Goal: Entertainment & Leisure: Consume media (video, audio)

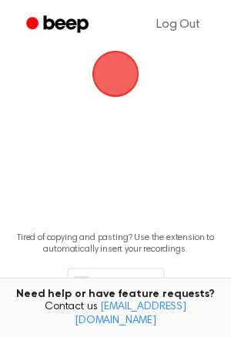
scroll to position [182, 0]
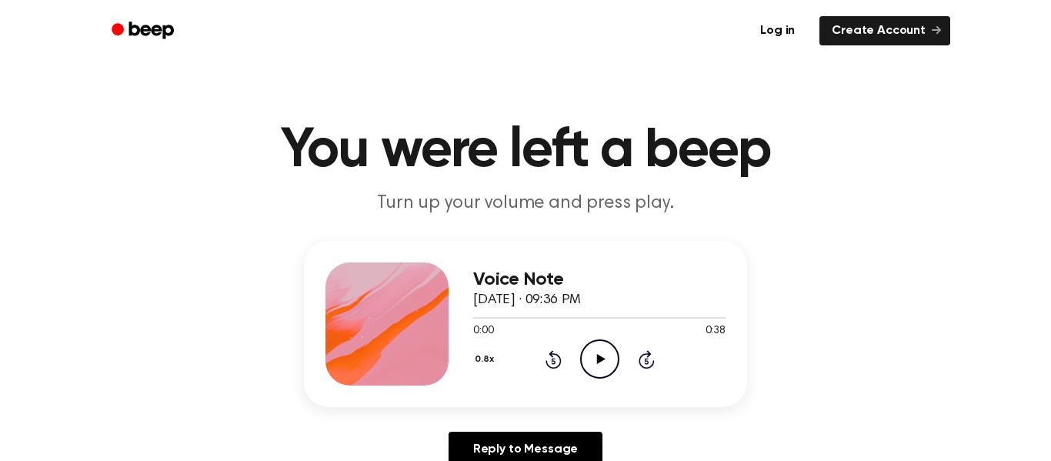
click at [594, 362] on icon "Play Audio" at bounding box center [599, 358] width 39 height 39
click at [595, 335] on div "0:38 0:38" at bounding box center [599, 331] width 252 height 16
click at [598, 344] on icon "Play Audio" at bounding box center [599, 358] width 39 height 39
click at [614, 374] on icon "Play Audio" at bounding box center [599, 358] width 39 height 39
click at [605, 340] on icon "Play Audio" at bounding box center [599, 358] width 39 height 39
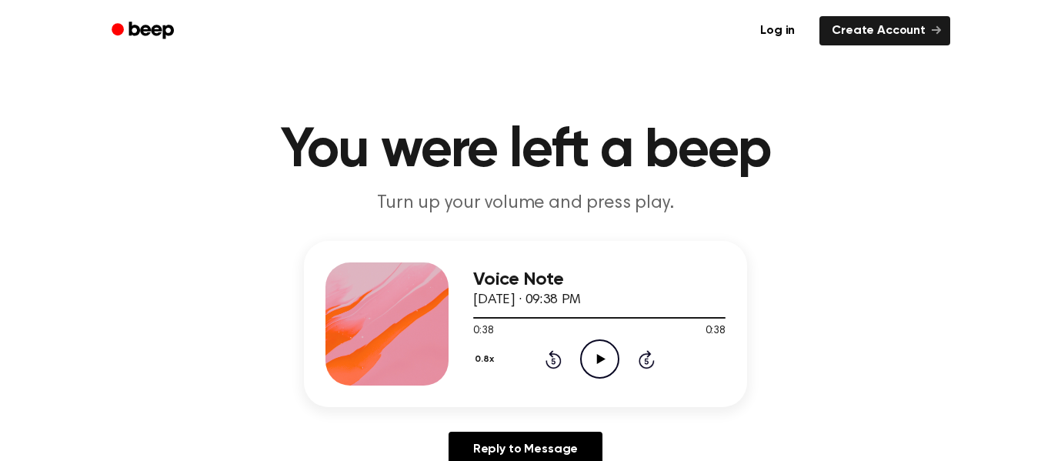
click at [545, 357] on icon "Rewind 5 seconds" at bounding box center [553, 359] width 17 height 20
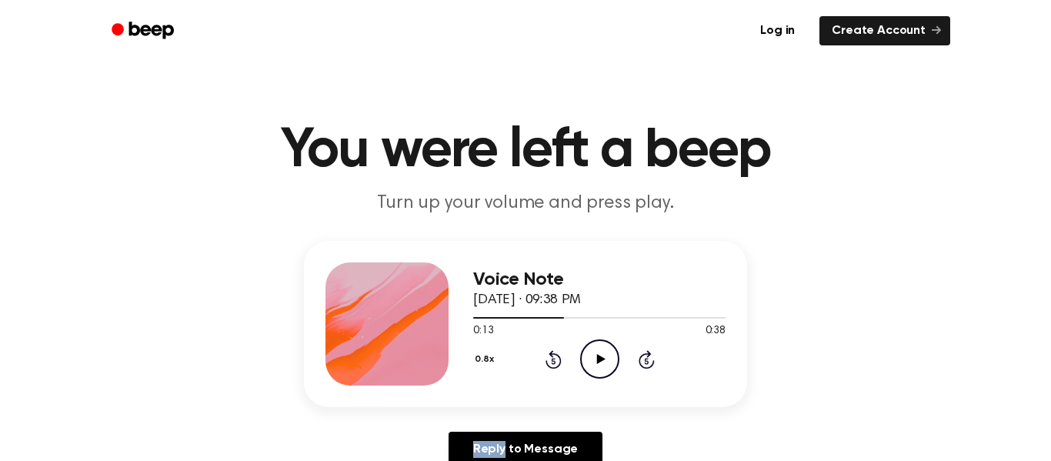
click at [545, 357] on icon "Rewind 5 seconds" at bounding box center [553, 359] width 17 height 20
click at [612, 355] on icon "Play Audio" at bounding box center [599, 358] width 39 height 39
click at [558, 367] on icon "Rewind 5 seconds" at bounding box center [553, 359] width 17 height 20
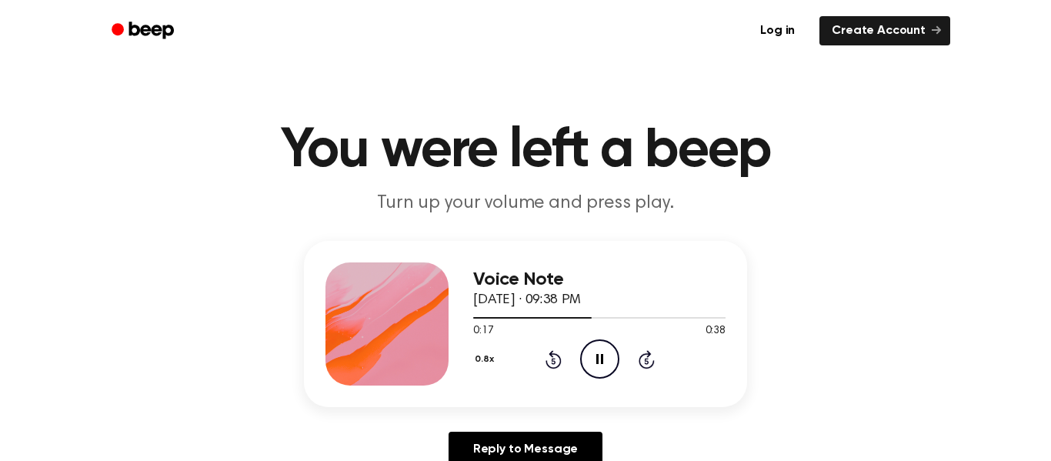
click at [558, 367] on icon "Rewind 5 seconds" at bounding box center [553, 359] width 17 height 20
click at [601, 358] on icon at bounding box center [599, 359] width 7 height 10
click at [490, 355] on button "0.8x" at bounding box center [486, 359] width 26 height 26
click at [385, 431] on div "Voice Note September 9, 2025 · 09:38 PM 0:26 0:38 Your browser does not support…" at bounding box center [525, 360] width 1014 height 238
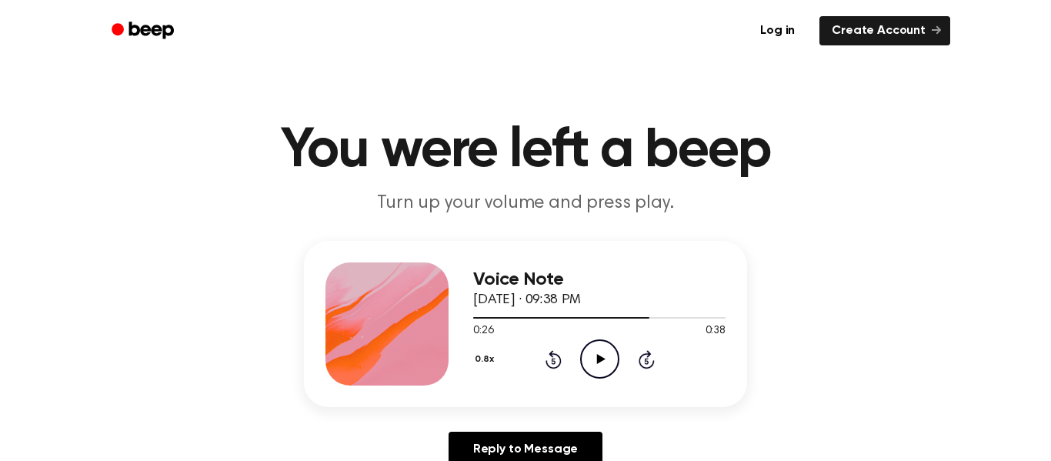
click at [596, 348] on icon "Play Audio" at bounding box center [599, 358] width 39 height 39
click at [564, 353] on div "0.8x Rewind 5 seconds Pause Audio Skip 5 seconds" at bounding box center [599, 358] width 252 height 39
click at [537, 359] on div "0.8x Rewind 5 seconds Pause Audio Skip 5 seconds" at bounding box center [599, 358] width 252 height 39
click at [545, 359] on icon "Rewind 5 seconds" at bounding box center [553, 359] width 17 height 20
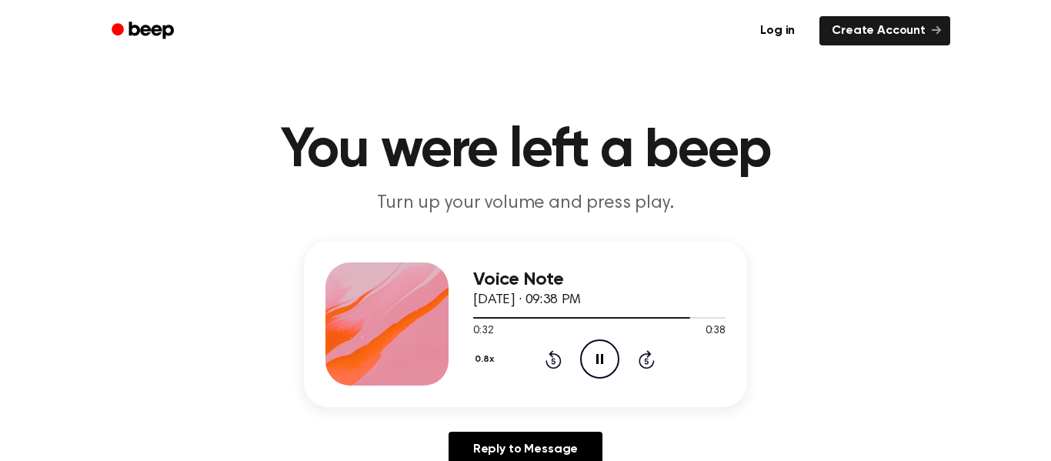
click at [608, 356] on icon "Pause Audio" at bounding box center [599, 358] width 39 height 39
click at [560, 370] on div "0.8x Rewind 5 seconds Play Audio Skip 5 seconds" at bounding box center [599, 358] width 252 height 39
click at [557, 360] on icon "Rewind 5 seconds" at bounding box center [553, 359] width 17 height 20
click at [556, 360] on icon "Rewind 5 seconds" at bounding box center [553, 359] width 17 height 20
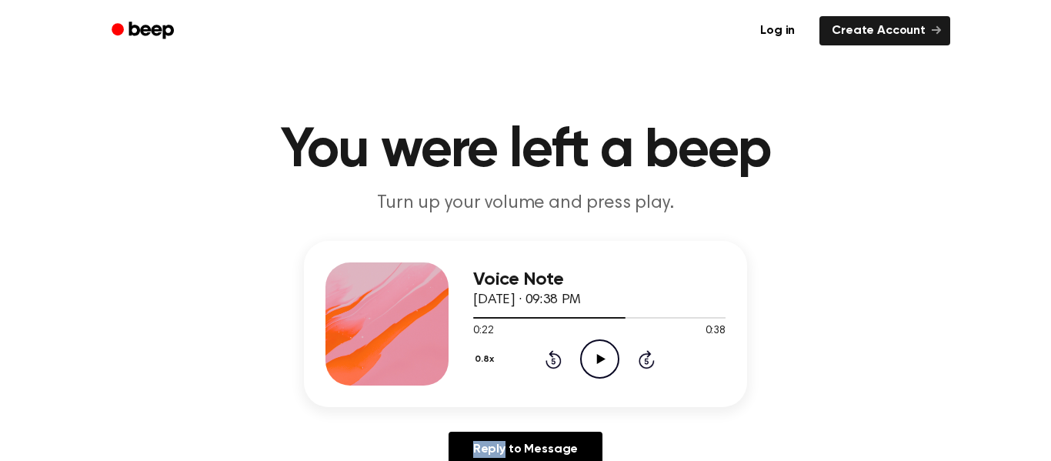
click at [556, 360] on icon "Rewind 5 seconds" at bounding box center [553, 359] width 17 height 20
click at [606, 353] on icon "Play Audio" at bounding box center [599, 358] width 39 height 39
click at [604, 359] on icon "Pause Audio" at bounding box center [599, 358] width 39 height 39
click at [591, 353] on icon "Play Audio" at bounding box center [599, 358] width 39 height 39
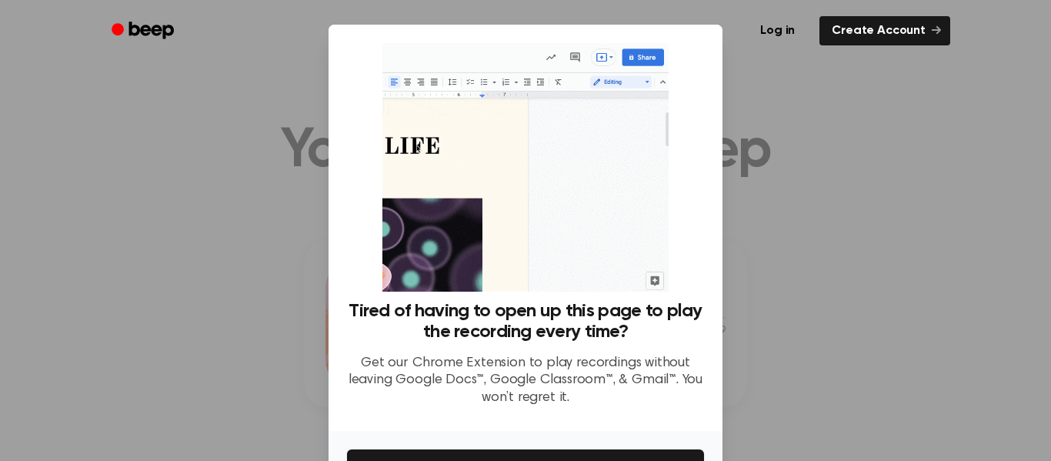
scroll to position [99, 0]
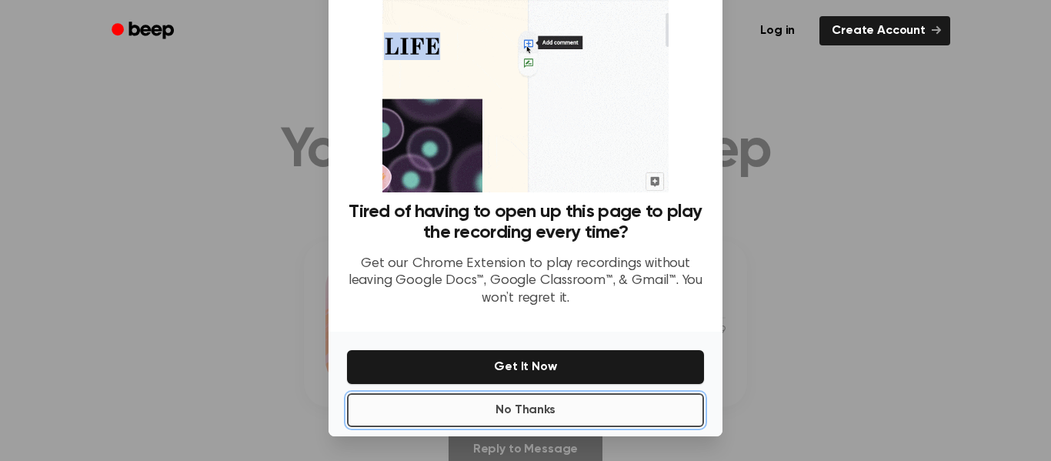
click at [582, 405] on button "No Thanks" at bounding box center [525, 410] width 357 height 34
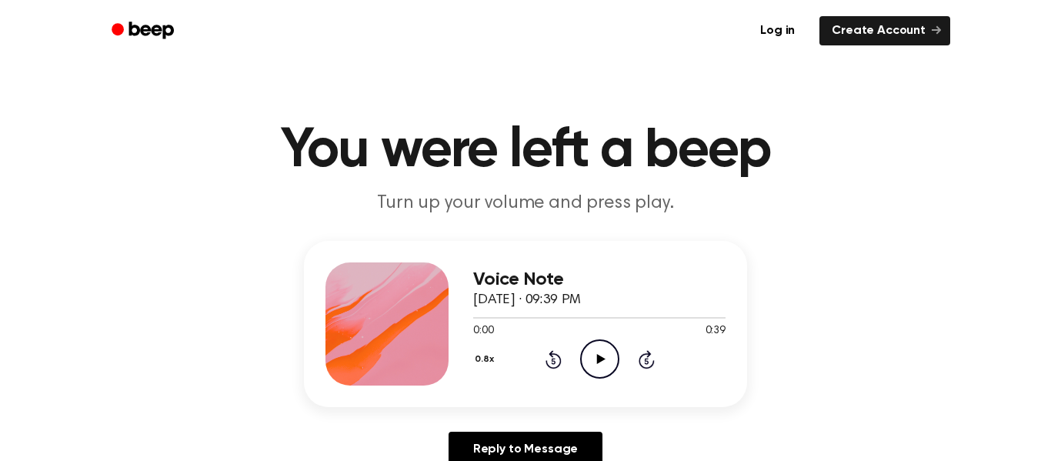
click at [595, 358] on icon "Play Audio" at bounding box center [599, 358] width 39 height 39
click at [557, 365] on icon at bounding box center [553, 359] width 16 height 18
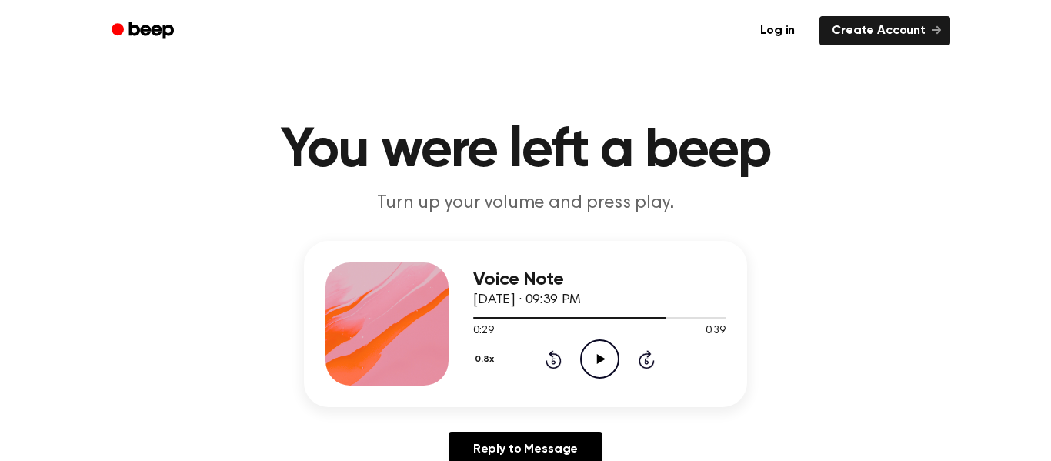
click at [557, 365] on icon at bounding box center [553, 359] width 16 height 18
click at [595, 362] on icon "Play Audio" at bounding box center [599, 358] width 39 height 39
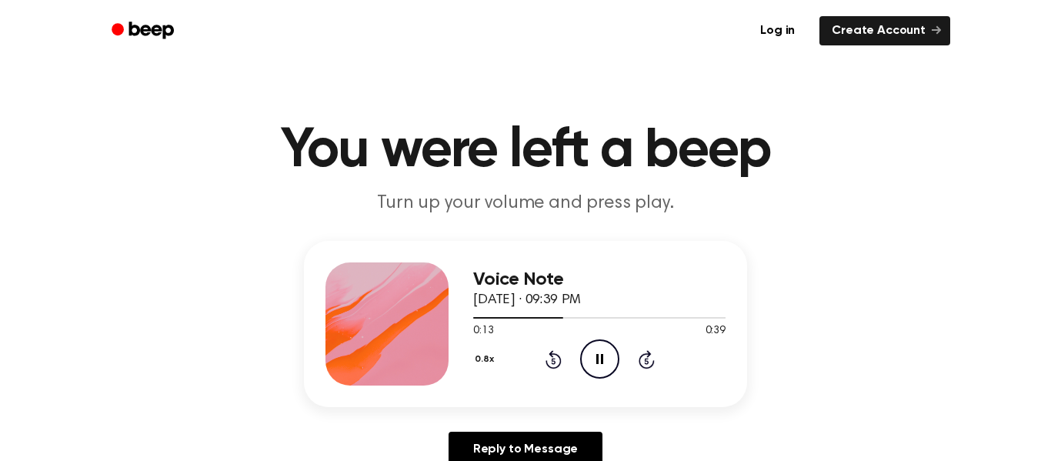
click at [553, 355] on icon "Rewind 5 seconds" at bounding box center [553, 359] width 17 height 20
click at [550, 356] on icon at bounding box center [553, 359] width 16 height 18
click at [559, 371] on div "0.8x Rewind 5 seconds Play Audio Skip 5 seconds" at bounding box center [599, 358] width 252 height 39
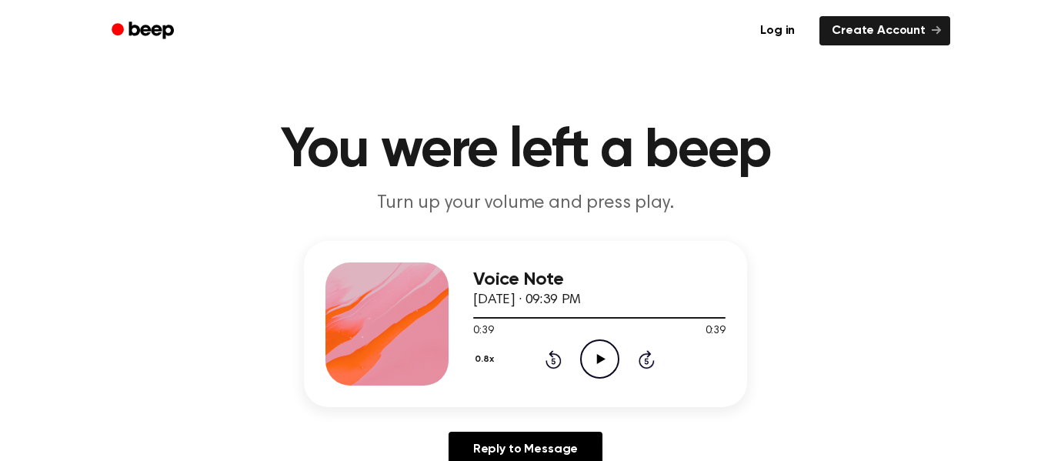
click at [555, 357] on icon "Rewind 5 seconds" at bounding box center [553, 359] width 17 height 20
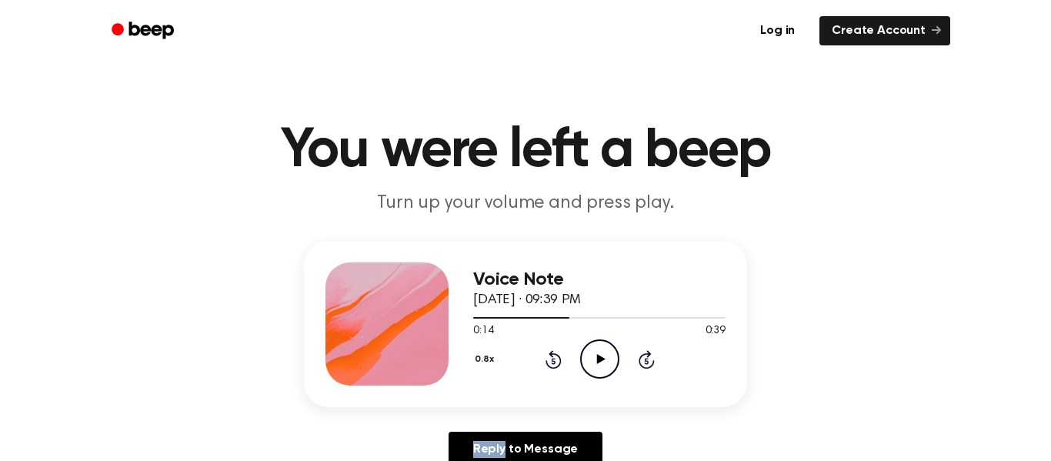
click at [548, 355] on icon "Rewind 5 seconds" at bounding box center [553, 359] width 17 height 20
click at [548, 356] on icon "Rewind 5 seconds" at bounding box center [553, 359] width 17 height 20
click at [605, 359] on icon "Play Audio" at bounding box center [599, 358] width 39 height 39
click at [545, 362] on icon at bounding box center [553, 359] width 16 height 18
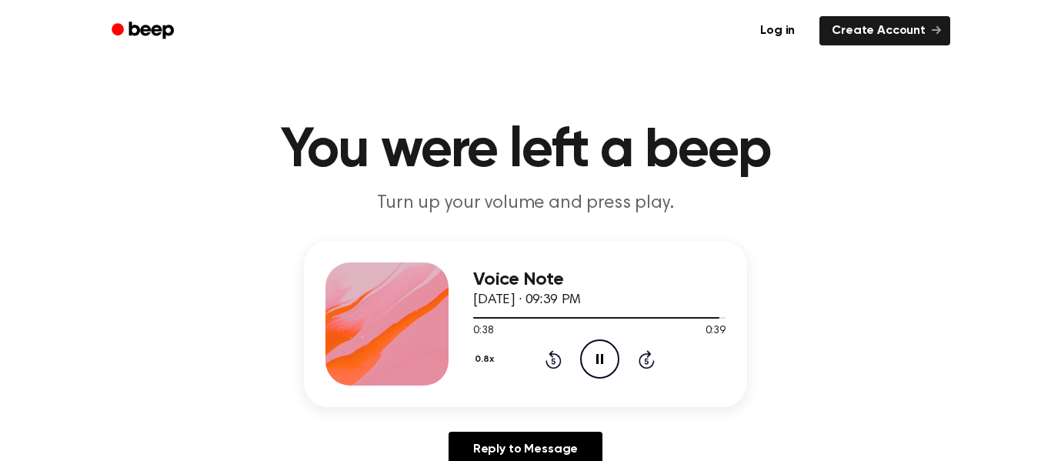
click at [598, 362] on icon "Pause Audio" at bounding box center [599, 358] width 39 height 39
click at [589, 368] on icon "Play Audio" at bounding box center [599, 358] width 39 height 39
click at [556, 361] on icon "Rewind 5 seconds" at bounding box center [553, 359] width 17 height 20
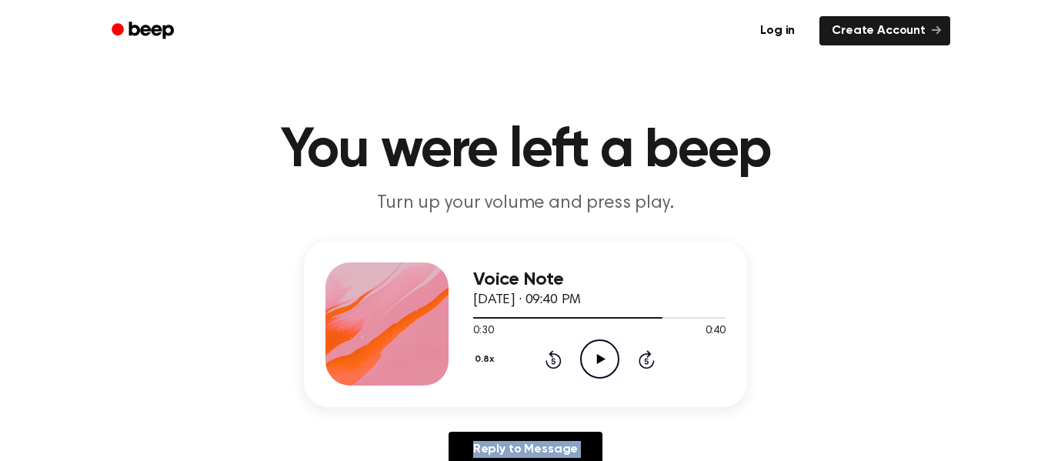
click at [556, 361] on icon "Rewind 5 seconds" at bounding box center [553, 359] width 17 height 20
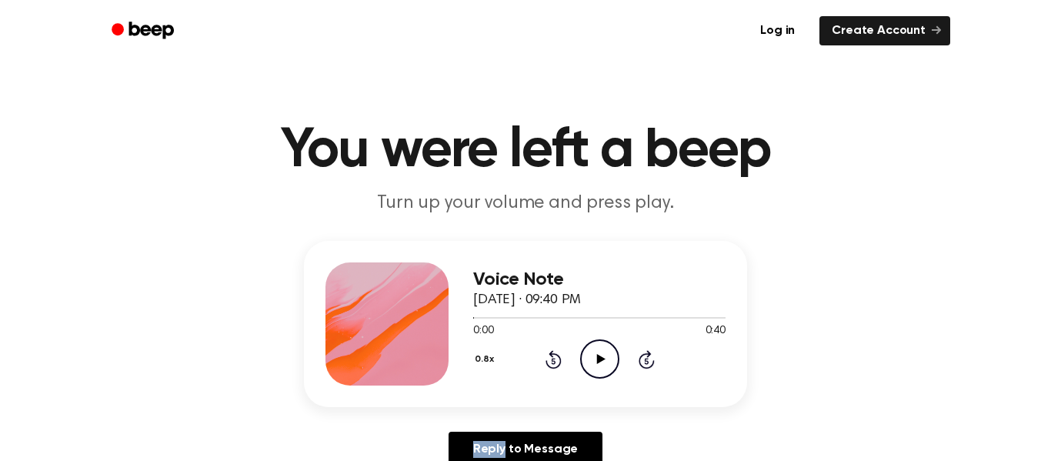
click at [592, 358] on icon "Play Audio" at bounding box center [599, 358] width 39 height 39
